Goal: Task Accomplishment & Management: Manage account settings

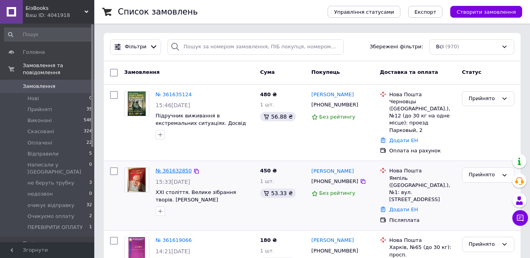
click at [181, 168] on link "№ 361632850" at bounding box center [173, 171] width 36 height 6
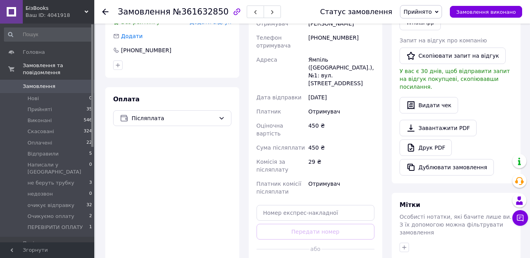
scroll to position [275, 0]
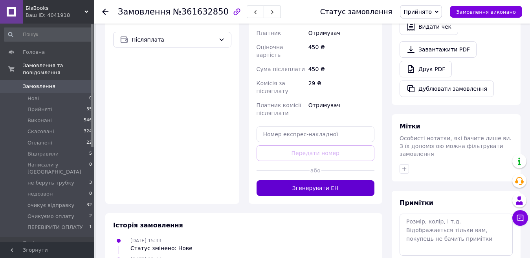
click at [305, 180] on button "Згенерувати ЕН" at bounding box center [315, 188] width 118 height 16
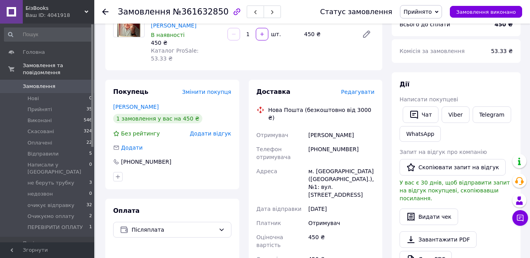
scroll to position [79, 0]
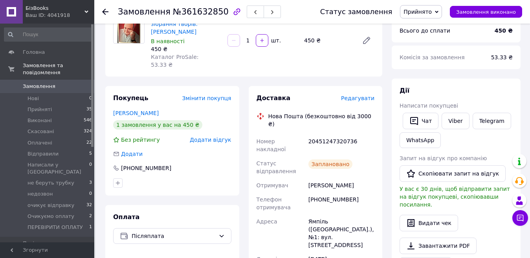
click at [34, 83] on span "Замовлення" at bounding box center [39, 86] width 33 height 7
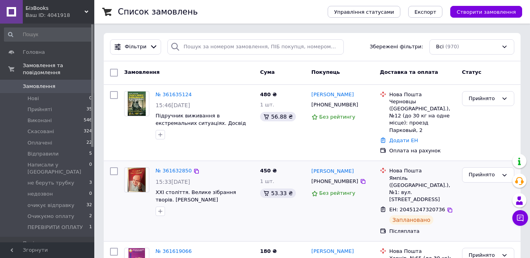
scroll to position [39, 0]
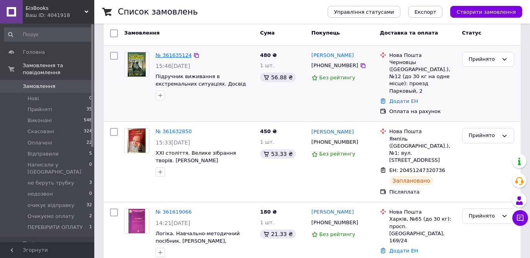
click at [170, 52] on link "№ 361635124" at bounding box center [173, 55] width 36 height 6
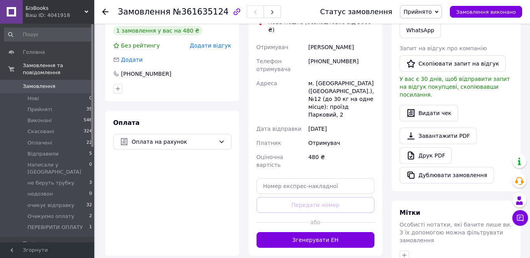
scroll to position [236, 0]
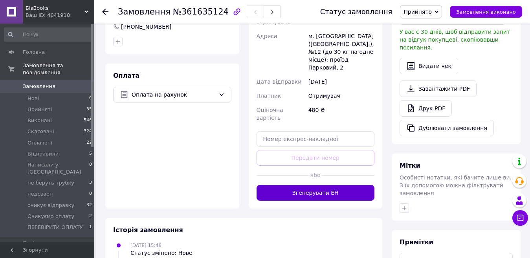
click at [325, 185] on button "Згенерувати ЕН" at bounding box center [315, 193] width 118 height 16
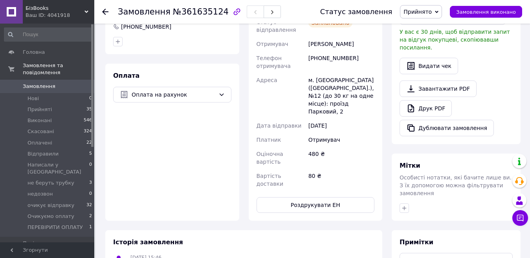
click at [104, 12] on use at bounding box center [105, 12] width 6 height 6
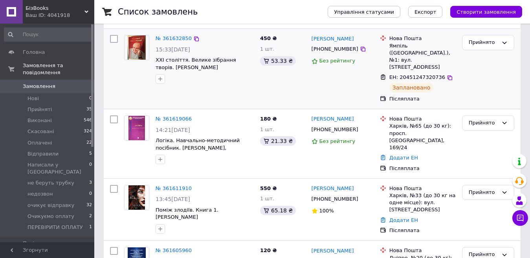
scroll to position [157, 0]
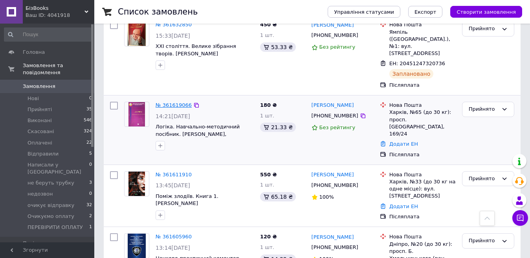
click at [177, 102] on link "№ 361619066" at bounding box center [173, 105] width 36 height 6
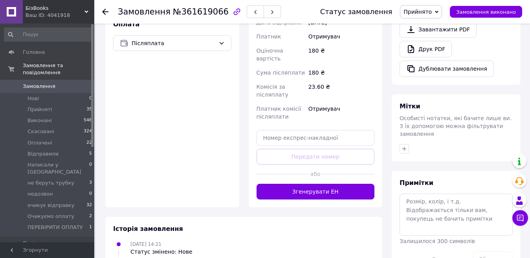
scroll to position [305, 0]
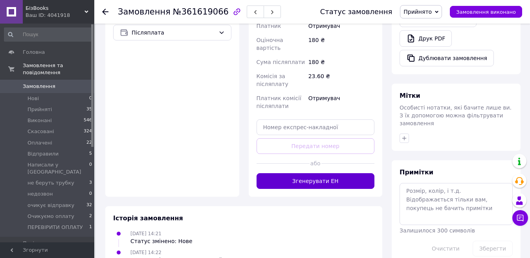
click at [285, 173] on button "Згенерувати ЕН" at bounding box center [315, 181] width 118 height 16
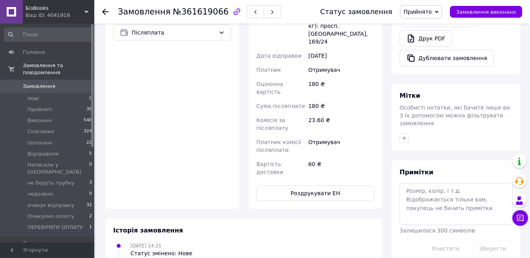
click at [104, 11] on use at bounding box center [105, 12] width 6 height 6
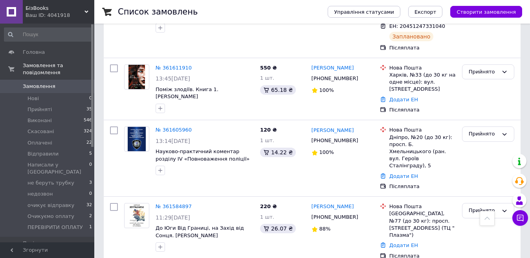
scroll to position [353, 0]
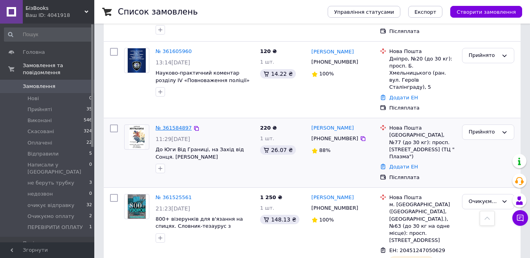
click at [167, 125] on link "№ 361584897" at bounding box center [173, 128] width 36 height 6
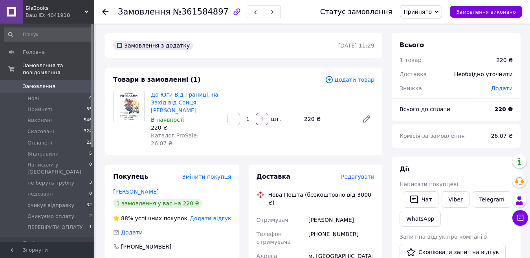
click at [43, 83] on span "Замовлення" at bounding box center [39, 86] width 33 height 7
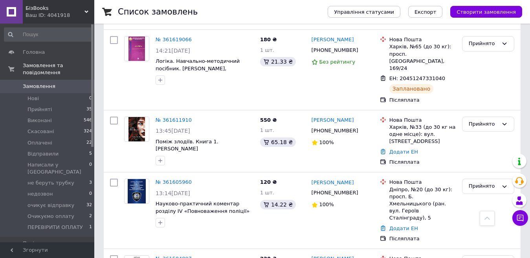
scroll to position [236, 0]
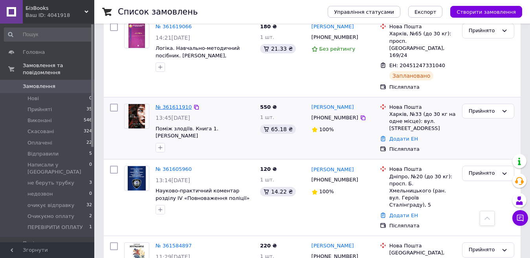
click at [170, 104] on link "№ 361611910" at bounding box center [173, 107] width 36 height 6
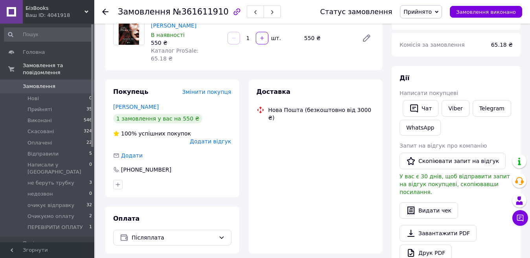
scroll to position [236, 0]
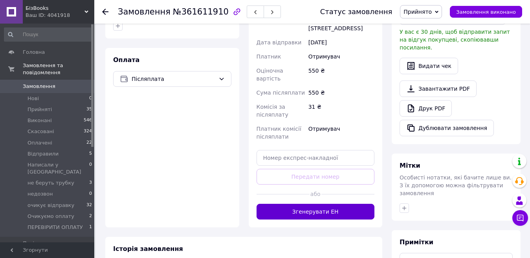
click at [332, 204] on button "Згенерувати ЕН" at bounding box center [315, 212] width 118 height 16
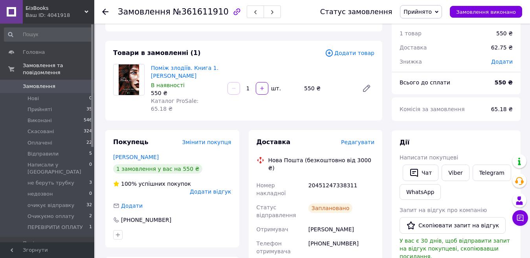
scroll to position [0, 0]
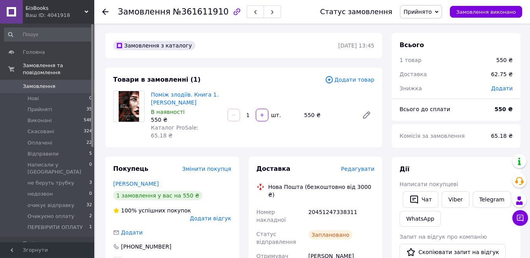
click at [103, 9] on icon at bounding box center [105, 12] width 6 height 6
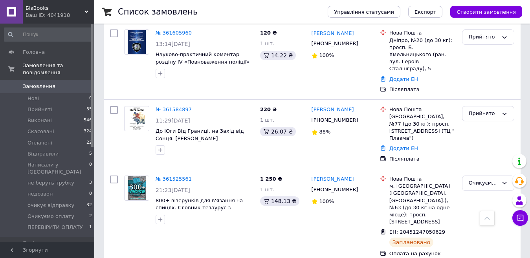
scroll to position [393, 0]
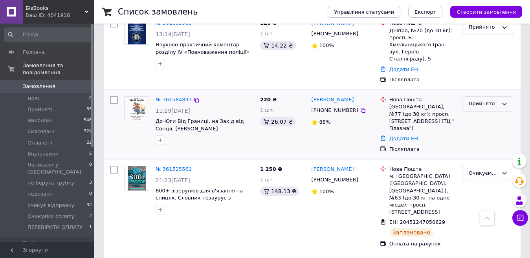
click at [503, 103] on icon at bounding box center [504, 104] width 4 height 2
click at [483, 131] on li "Написали у [GEOGRAPHIC_DATA]" at bounding box center [487, 146] width 51 height 31
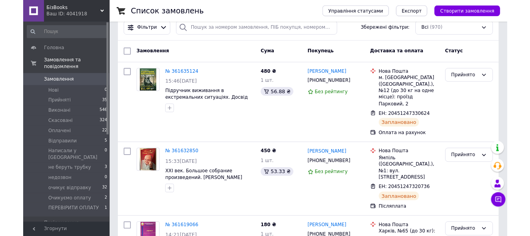
scroll to position [0, 0]
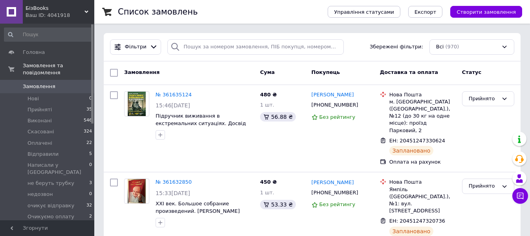
click at [33, 83] on span "Замовлення" at bounding box center [39, 86] width 33 height 7
click at [31, 83] on span "Замовлення" at bounding box center [39, 86] width 33 height 7
click at [36, 83] on span "Замовлення" at bounding box center [39, 86] width 33 height 7
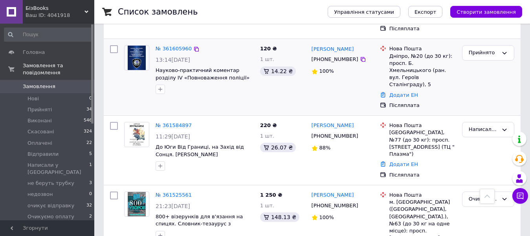
scroll to position [393, 0]
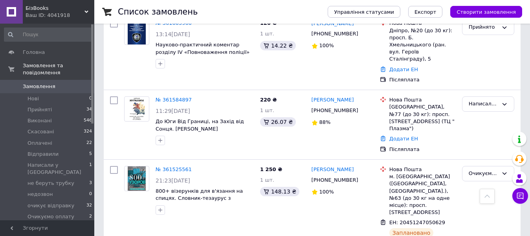
click at [177, 97] on link "№ 361584897" at bounding box center [173, 100] width 36 height 6
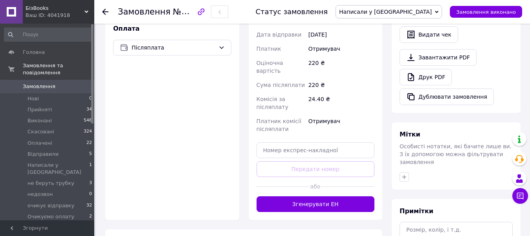
scroll to position [275, 0]
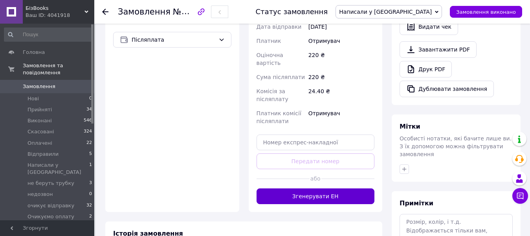
click at [325, 188] on button "Згенерувати ЕН" at bounding box center [315, 196] width 118 height 16
